Goal: Task Accomplishment & Management: Complete application form

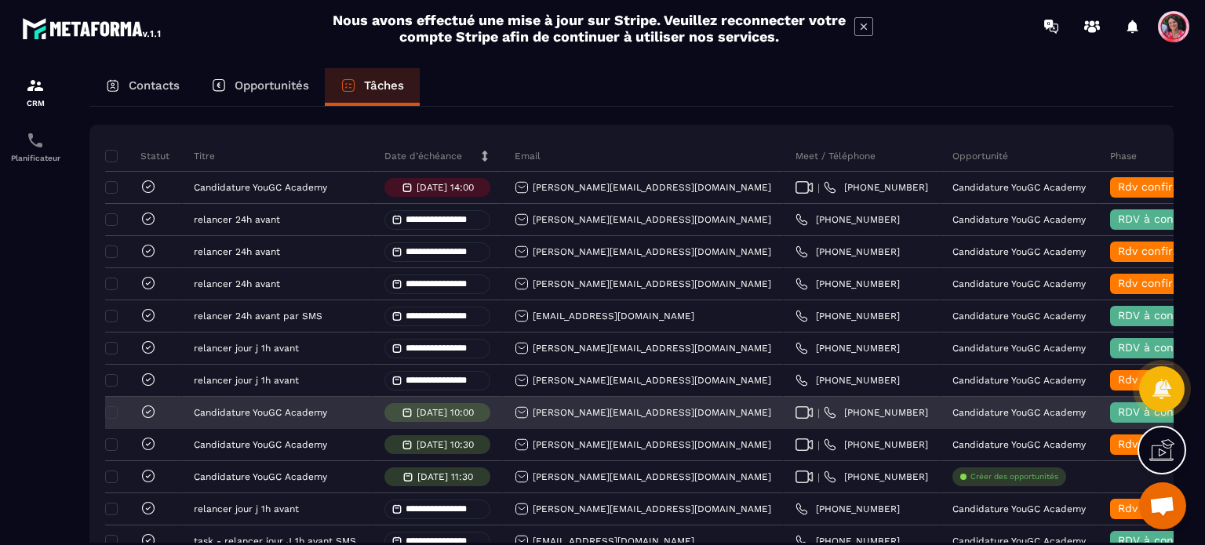
scroll to position [157, 0]
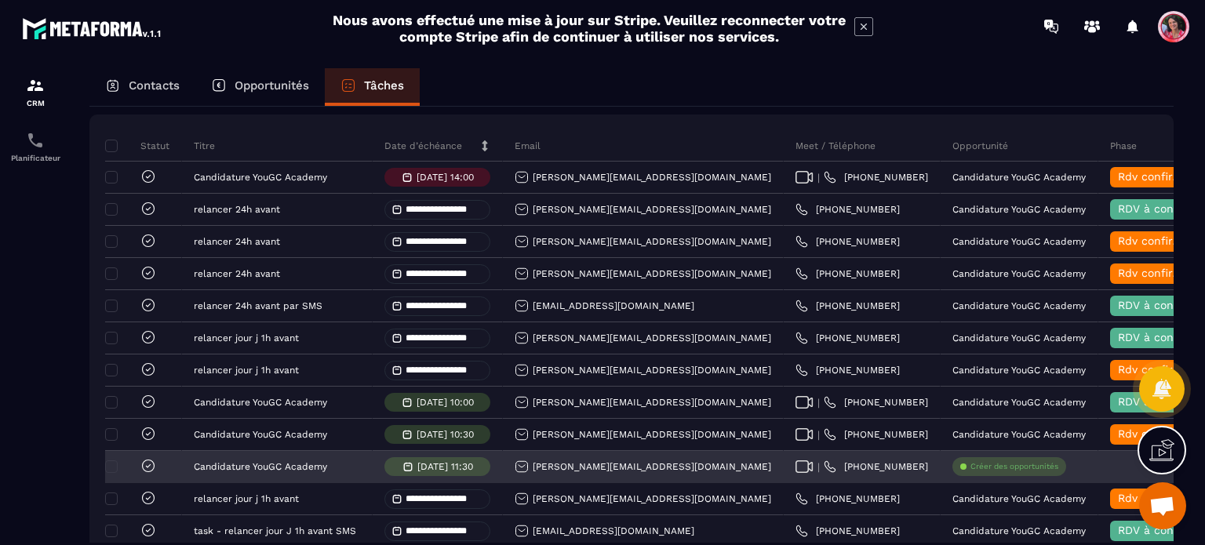
click at [970, 472] on p "Créer des opportunités" at bounding box center [1014, 466] width 88 height 11
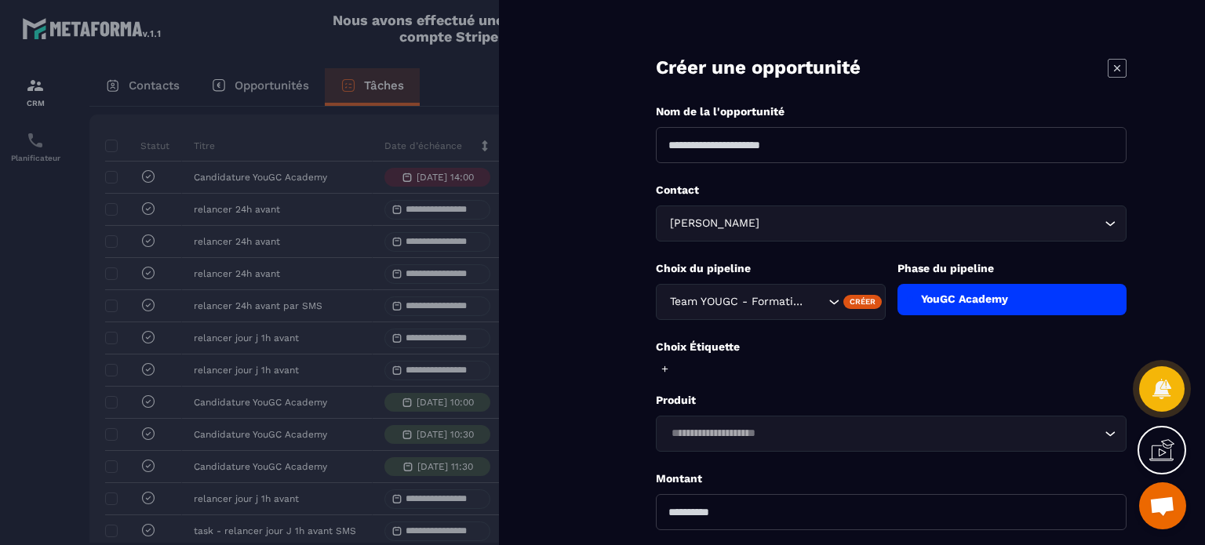
click at [809, 144] on input at bounding box center [891, 145] width 471 height 36
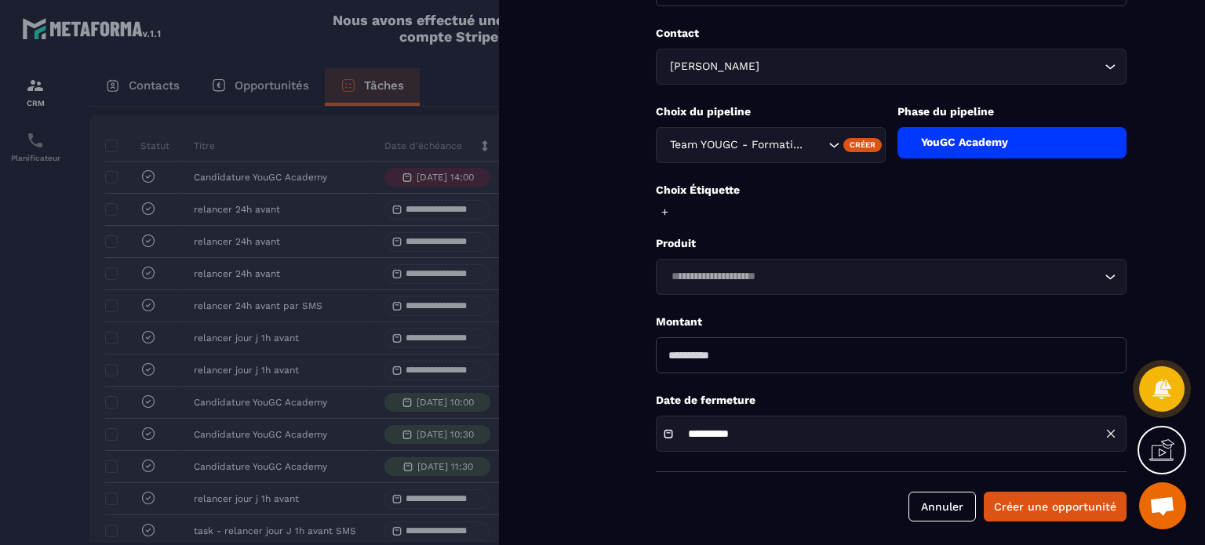
type input "**********"
click at [860, 432] on div "**********" at bounding box center [891, 434] width 471 height 36
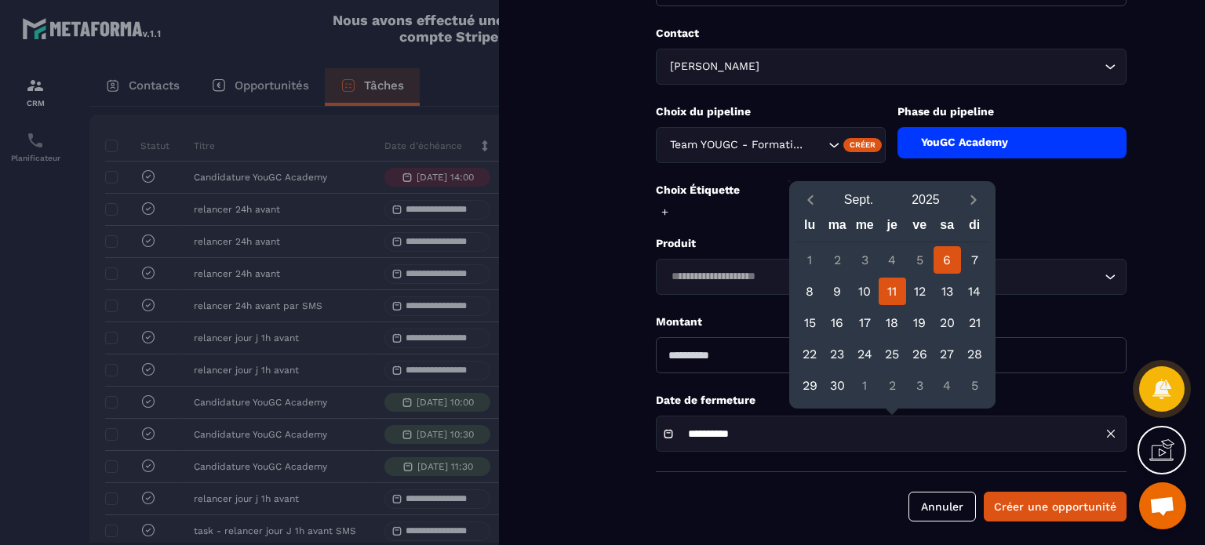
click at [893, 284] on div "11" at bounding box center [891, 291] width 27 height 27
type input "**********"
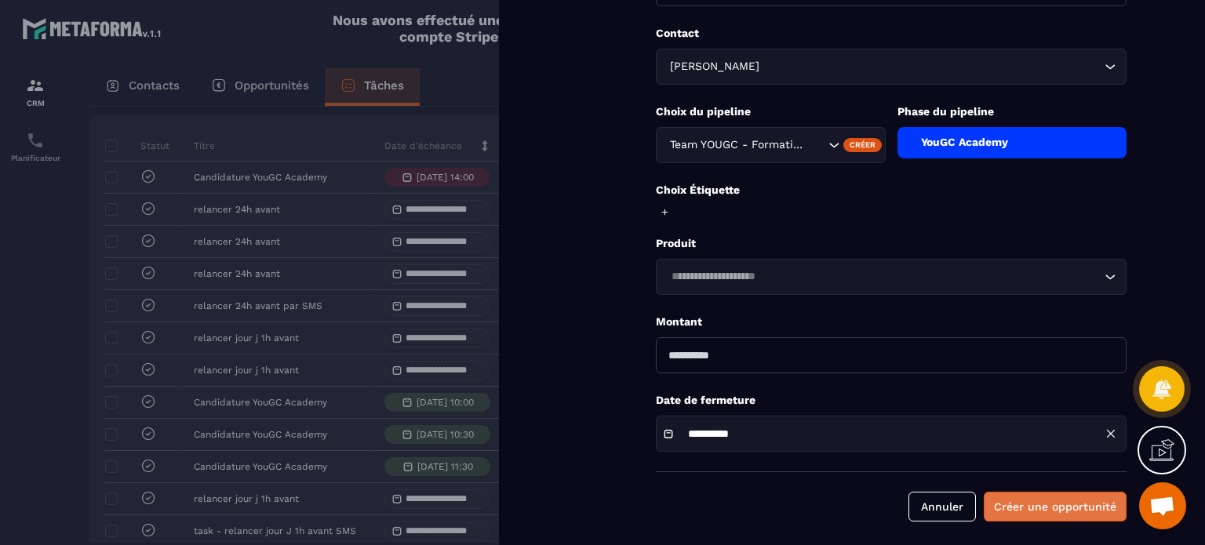
click at [1020, 504] on button "Créer une opportunité" at bounding box center [1055, 507] width 143 height 30
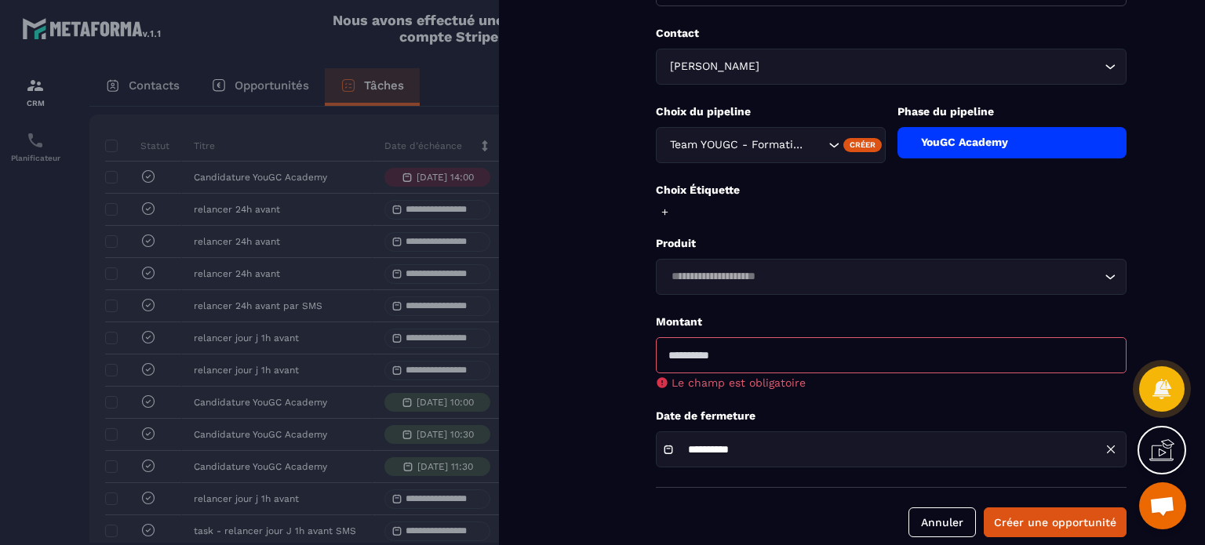
click at [800, 358] on input "number" at bounding box center [891, 355] width 471 height 36
click at [948, 525] on button "Annuler" at bounding box center [941, 522] width 67 height 30
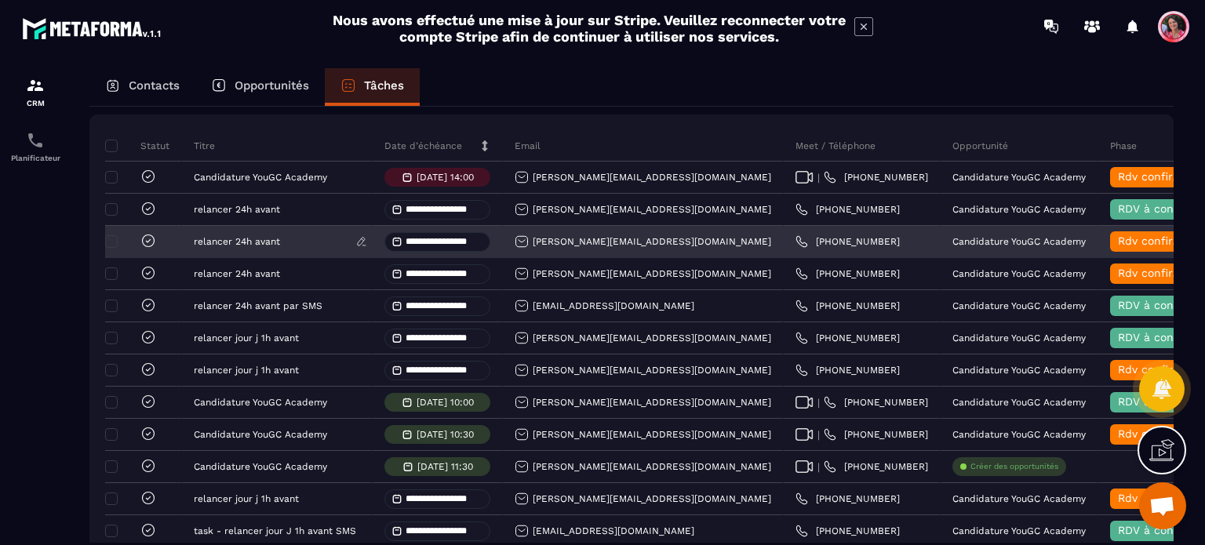
click at [318, 247] on div "relancer 24h avant" at bounding box center [277, 241] width 166 height 11
click at [110, 247] on div at bounding box center [132, 242] width 47 height 18
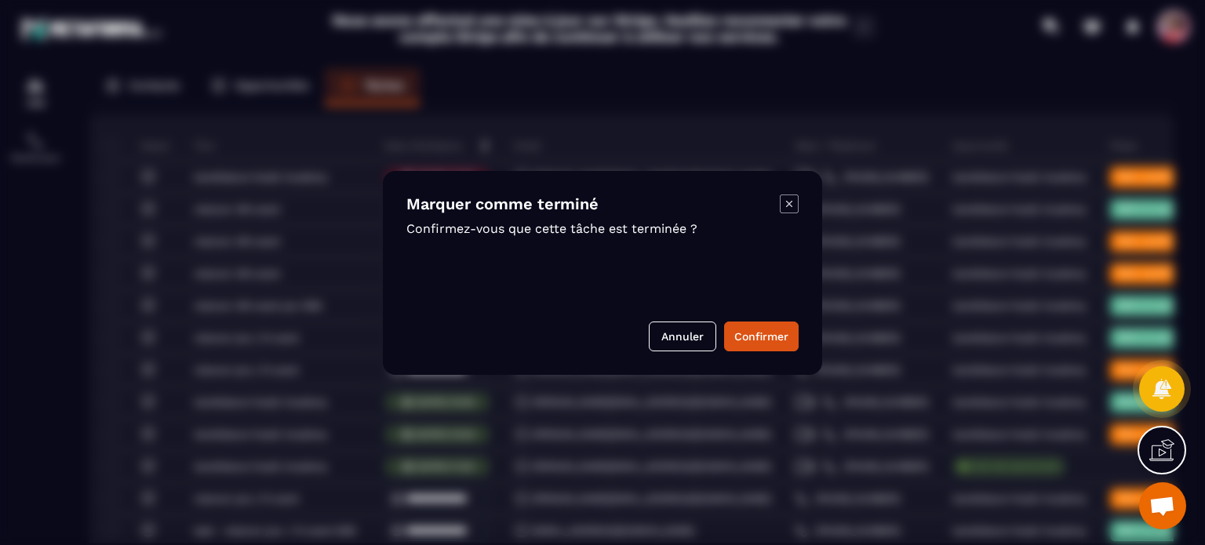
click at [786, 200] on icon "Modal window" at bounding box center [789, 204] width 19 height 19
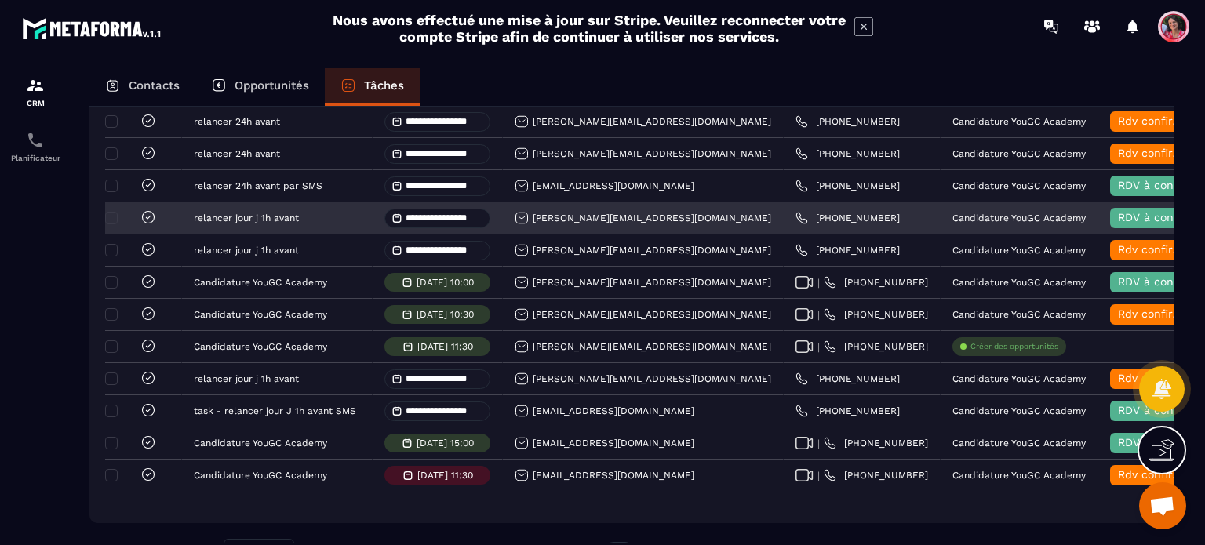
scroll to position [344, 0]
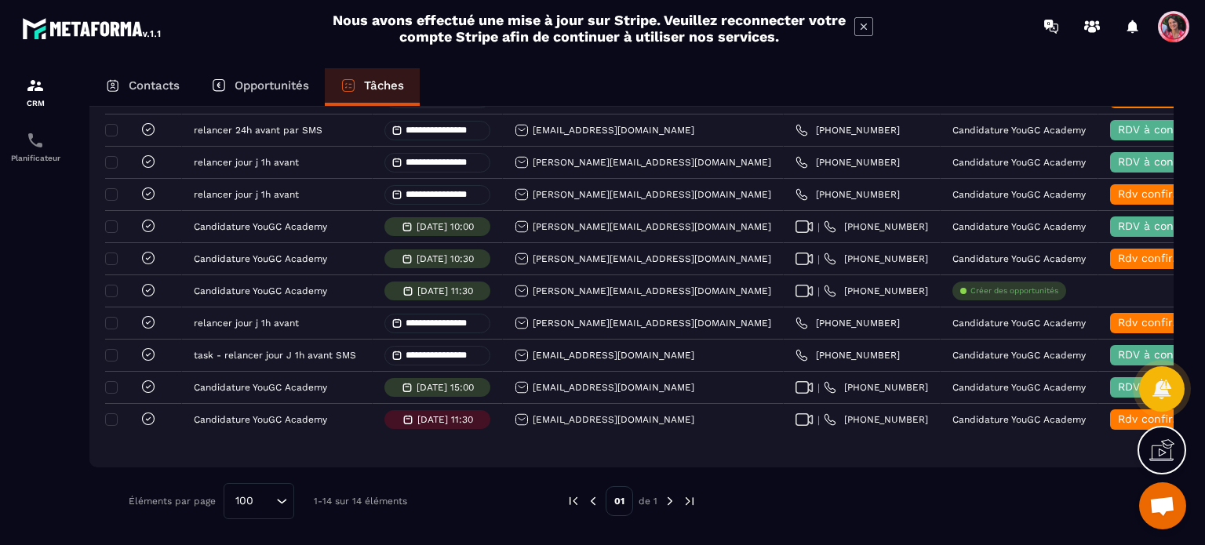
click at [270, 83] on p "Opportunités" at bounding box center [272, 85] width 75 height 14
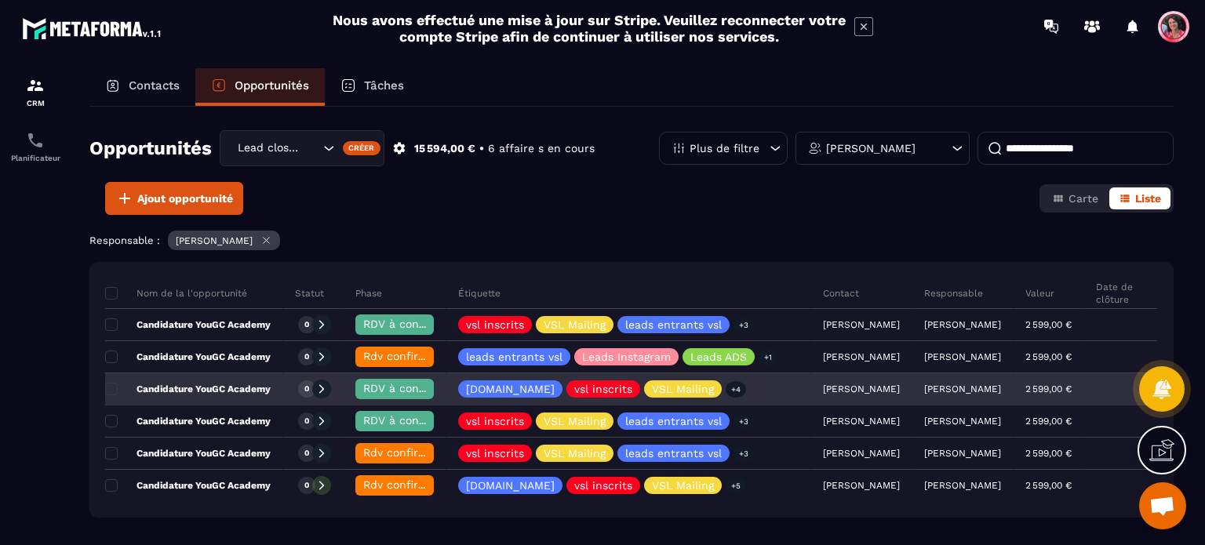
click at [232, 395] on div "Candidature YouGC Academy" at bounding box center [194, 389] width 178 height 31
